Goal: Transaction & Acquisition: Book appointment/travel/reservation

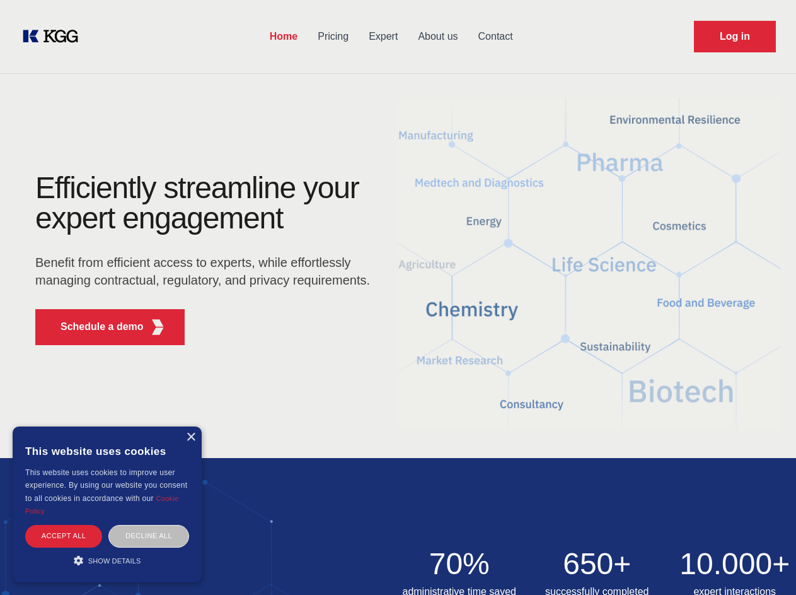
click at [398, 297] on div "Efficiently streamline your expert engagement Benefit from efficient access to …" at bounding box center [206, 264] width 383 height 182
click at [95, 327] on p "Schedule a demo" at bounding box center [102, 326] width 83 height 15
click at [190, 437] on div "× This website uses cookies This website uses cookies to improve user experienc…" at bounding box center [107, 504] width 189 height 156
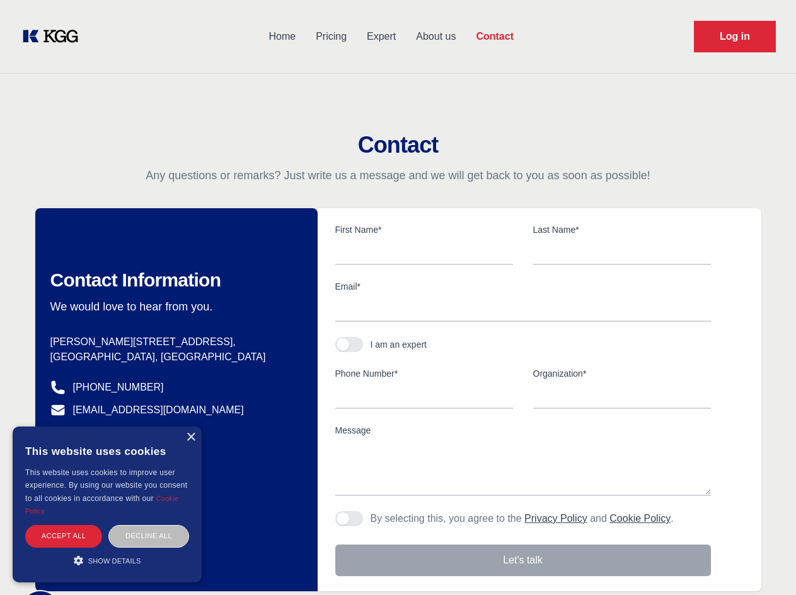
click at [64, 535] on div "Accept all" at bounding box center [63, 536] width 77 height 22
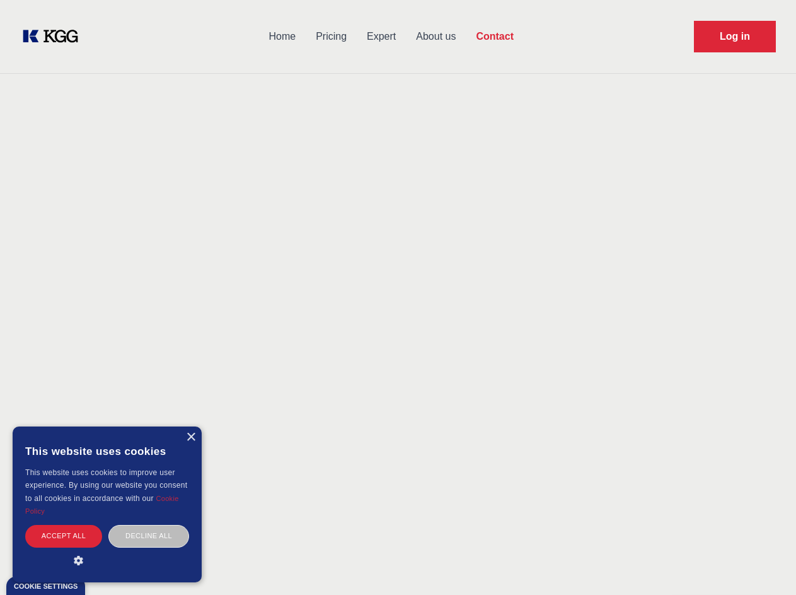
click at [149, 535] on div "Decline all" at bounding box center [148, 536] width 81 height 22
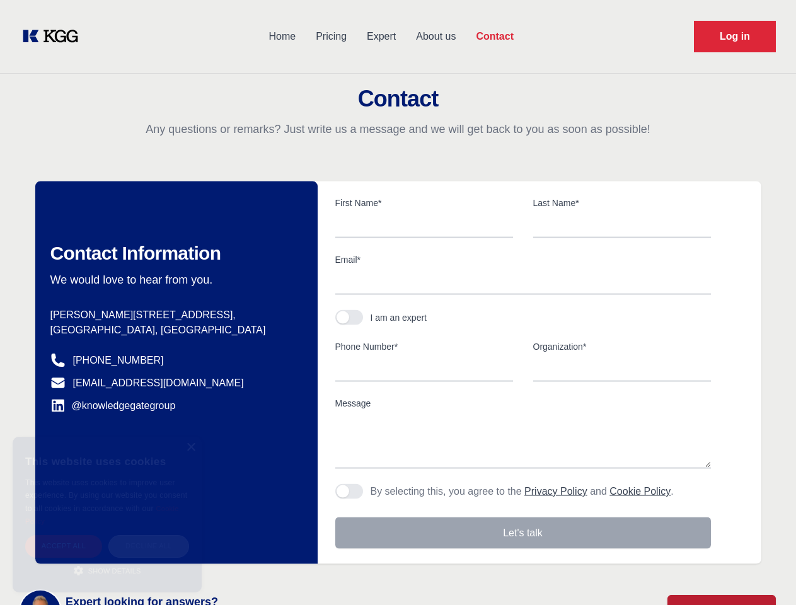
click at [107, 560] on main "Contact Any questions or remarks? Just write us a message and we will get back …" at bounding box center [398, 328] width 796 height 656
